Goal: Transaction & Acquisition: Download file/media

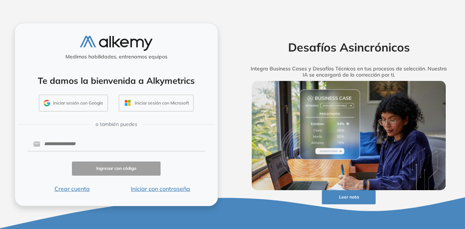
click at [78, 104] on button "Iniciar sesión con Google" at bounding box center [73, 103] width 69 height 17
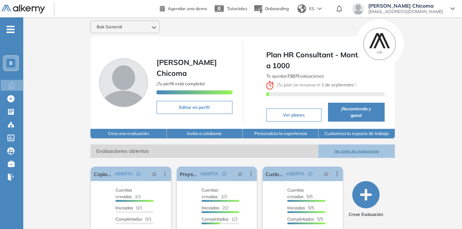
click at [369, 146] on button "Ver todas las evaluaciones" at bounding box center [357, 151] width 76 height 13
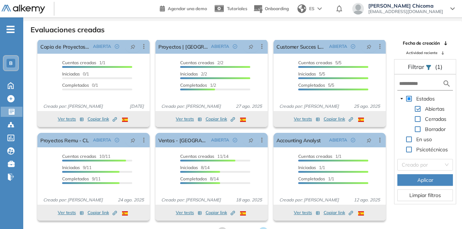
scroll to position [17, 0]
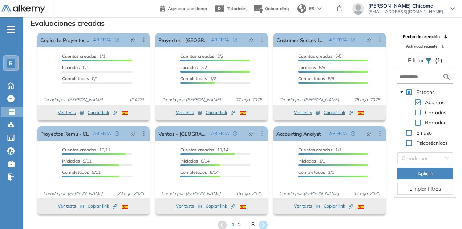
click at [252, 223] on span "8" at bounding box center [252, 225] width 3 height 8
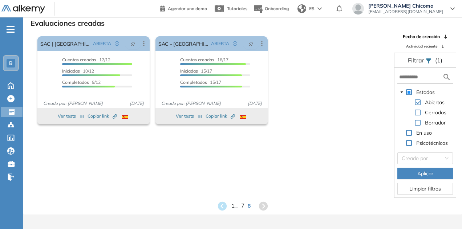
click at [243, 206] on span "7" at bounding box center [242, 206] width 3 height 8
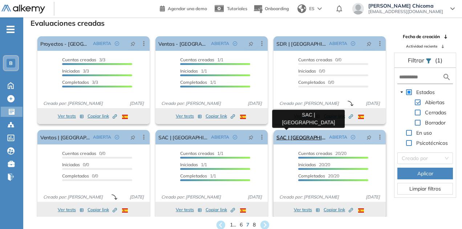
click at [278, 139] on link "SAC | [GEOGRAPHIC_DATA]" at bounding box center [301, 137] width 50 height 15
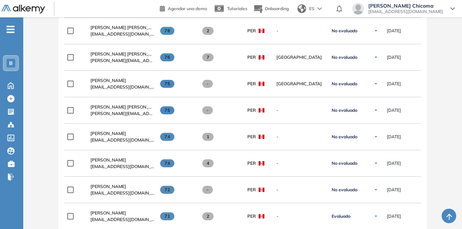
scroll to position [363, 0]
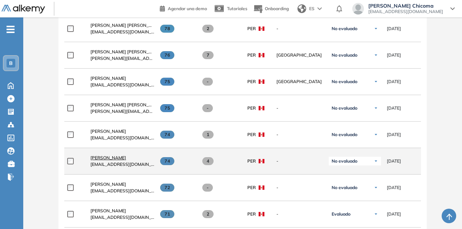
click at [112, 158] on span "[PERSON_NAME]" at bounding box center [108, 157] width 36 height 5
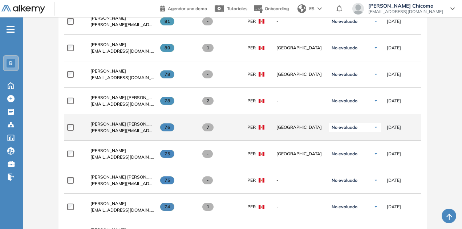
scroll to position [327, 0]
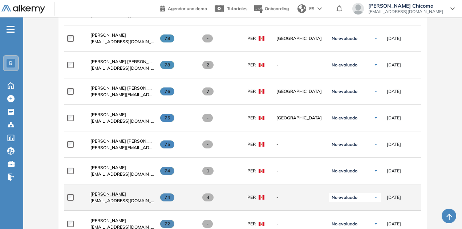
click at [111, 194] on span "[PERSON_NAME]" at bounding box center [108, 193] width 36 height 5
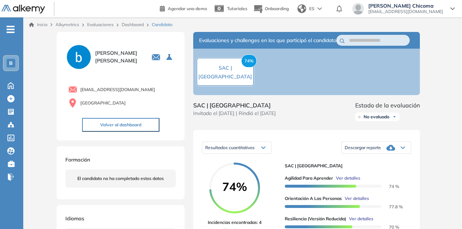
click at [385, 155] on div "Descargar reporte" at bounding box center [376, 148] width 69 height 15
click at [387, 174] on li "Descargar informe resumido" at bounding box center [372, 170] width 54 height 7
